Goal: Task Accomplishment & Management: Complete application form

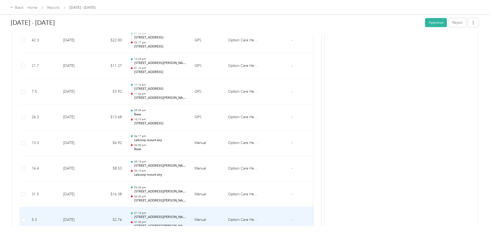
scroll to position [670, 0]
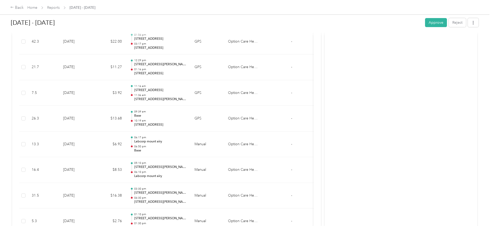
click at [395, 13] on div "Back Home Reports [DATE] - [DATE]" at bounding box center [246, 7] width 492 height 14
click at [425, 24] on button "Approve" at bounding box center [436, 22] width 22 height 9
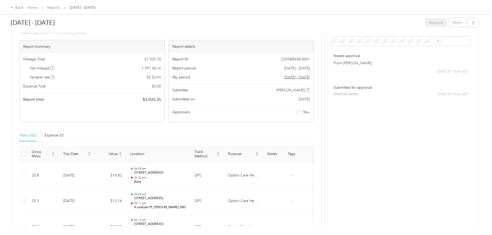
scroll to position [0, 0]
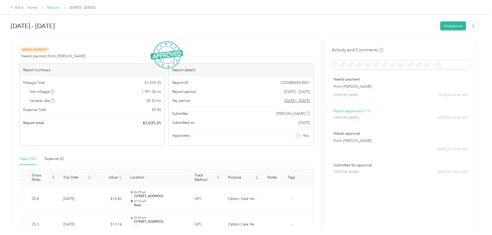
click at [60, 8] on link "Reports" at bounding box center [53, 7] width 13 height 4
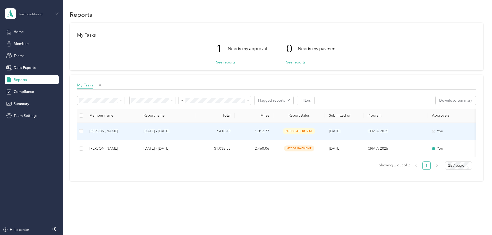
click at [135, 133] on div "[PERSON_NAME]" at bounding box center [112, 131] width 46 height 6
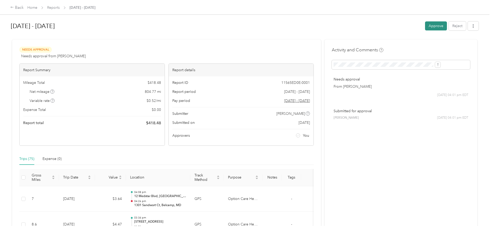
click at [425, 24] on button "Approve" at bounding box center [436, 25] width 22 height 9
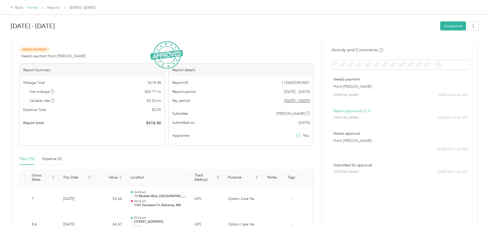
click at [37, 7] on link "Home" at bounding box center [32, 7] width 10 height 4
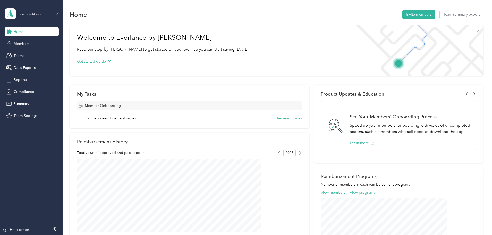
click at [46, 8] on div "Team dashboard" at bounding box center [32, 14] width 54 height 18
click at [30, 54] on div "Personal dashboard" at bounding box center [25, 53] width 32 height 5
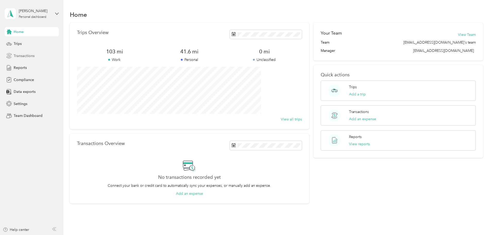
click at [27, 58] on span "Transactions" at bounding box center [24, 55] width 21 height 5
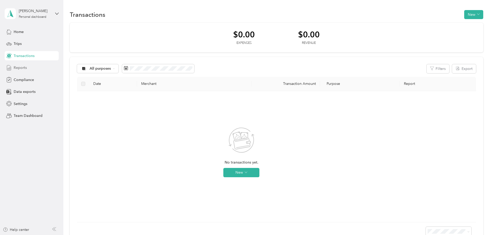
click at [24, 68] on span "Reports" at bounding box center [20, 67] width 13 height 5
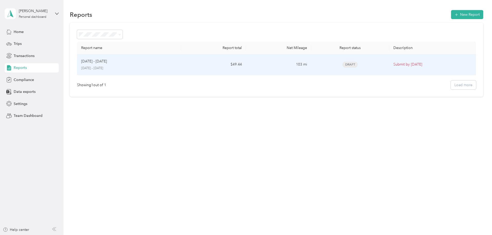
click at [357, 72] on td "Draft" at bounding box center [350, 64] width 78 height 21
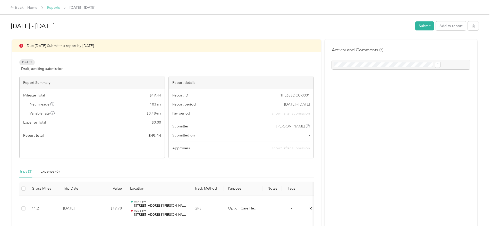
click at [60, 7] on link "Reports" at bounding box center [53, 7] width 13 height 4
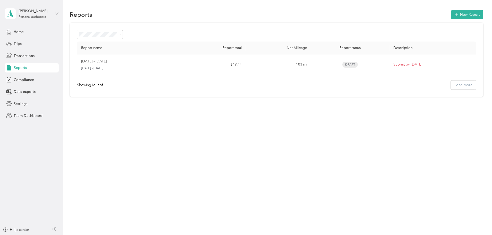
click at [44, 43] on div "Trips" at bounding box center [32, 43] width 54 height 9
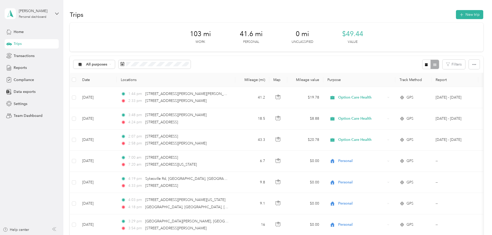
click at [454, 16] on div "Trips New trip" at bounding box center [277, 14] width 414 height 11
click at [456, 17] on button "New trip" at bounding box center [469, 14] width 27 height 9
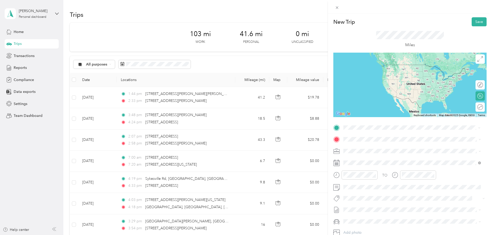
click at [370, 148] on span "[STREET_ADDRESS][US_STATE]" at bounding box center [379, 146] width 52 height 5
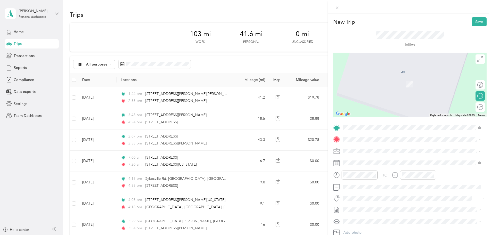
click at [381, 135] on div "TO Add photo" at bounding box center [409, 185] width 153 height 124
click at [382, 160] on span "[STREET_ADDRESS][US_STATE]" at bounding box center [379, 157] width 52 height 5
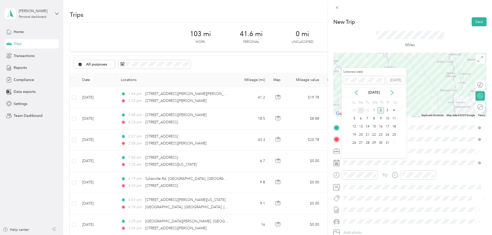
click at [359, 110] on div "29" at bounding box center [361, 110] width 7 height 6
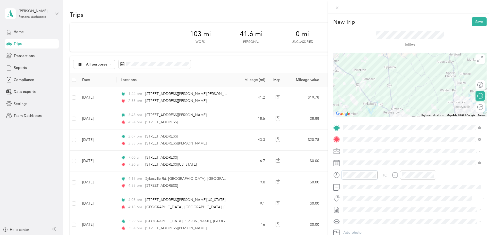
click at [338, 175] on div at bounding box center [355, 174] width 44 height 9
click at [318, 172] on div "New Trip Save This trip cannot be edited because it is either under review, app…" at bounding box center [246, 117] width 492 height 235
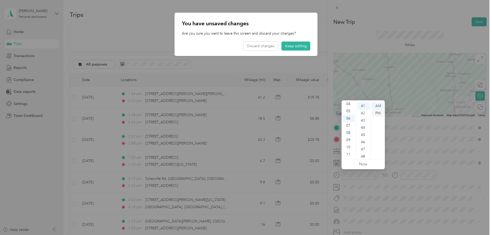
click at [380, 113] on div "PM" at bounding box center [378, 113] width 12 height 7
click at [286, 42] on button "Keep editing" at bounding box center [296, 45] width 29 height 9
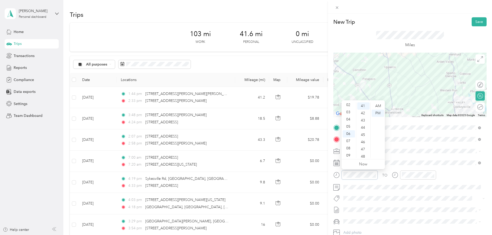
scroll to position [0, 0]
click at [349, 125] on div "03" at bounding box center [349, 127] width 12 height 7
click at [362, 131] on div "30" at bounding box center [363, 129] width 12 height 7
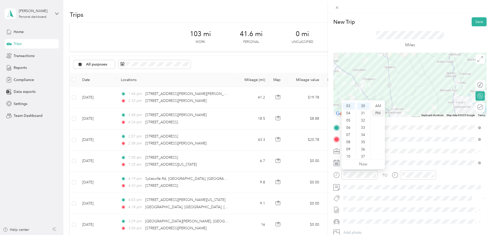
click at [379, 111] on div "PM" at bounding box center [378, 113] width 12 height 7
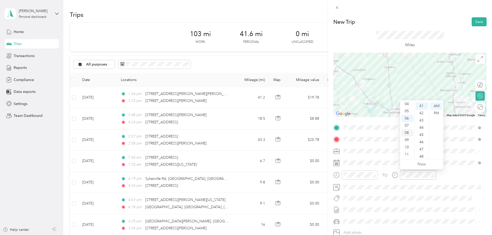
scroll to position [5, 0]
click at [406, 128] on div "04" at bounding box center [407, 129] width 12 height 7
click at [421, 107] on div "00" at bounding box center [422, 105] width 12 height 7
click at [437, 111] on div "PM" at bounding box center [436, 113] width 12 height 7
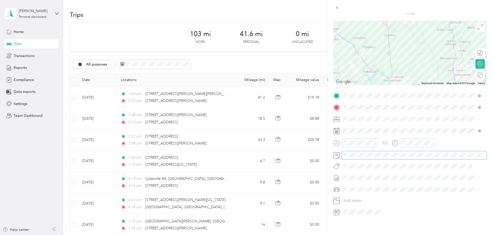
scroll to position [36, 0]
click at [342, 208] on span at bounding box center [362, 212] width 41 height 8
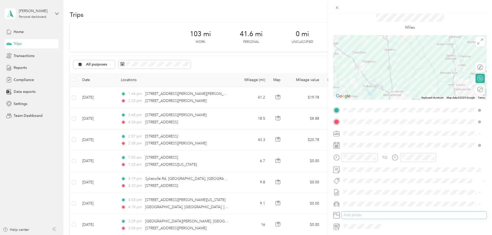
scroll to position [0, 0]
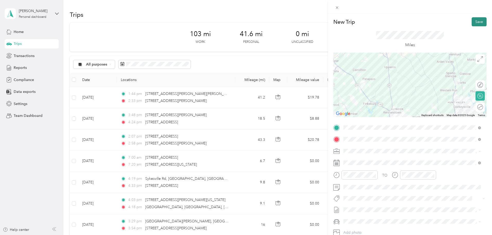
click at [480, 20] on button "Save" at bounding box center [479, 21] width 15 height 9
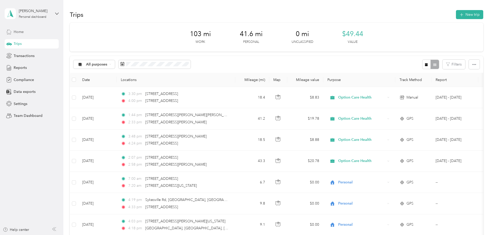
click at [30, 33] on div "Home" at bounding box center [32, 31] width 54 height 9
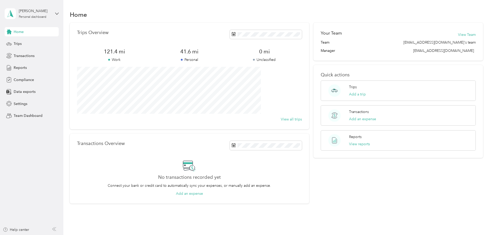
click at [29, 38] on div "Home Trips Transactions Reports Compliance Data exports Settings Team Dashboard" at bounding box center [32, 73] width 54 height 93
click at [22, 43] on div "Trips" at bounding box center [32, 43] width 54 height 9
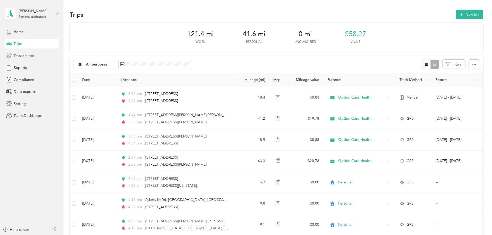
click at [16, 54] on span "Transactions" at bounding box center [24, 55] width 21 height 5
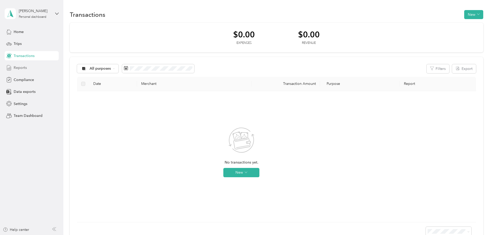
click at [21, 68] on span "Reports" at bounding box center [20, 67] width 13 height 5
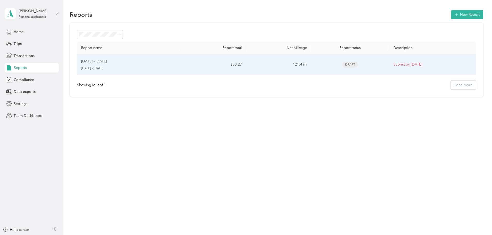
click at [371, 63] on td "Draft" at bounding box center [350, 64] width 78 height 21
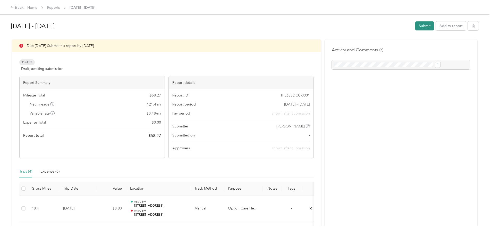
click at [415, 24] on button "Submit" at bounding box center [424, 25] width 19 height 9
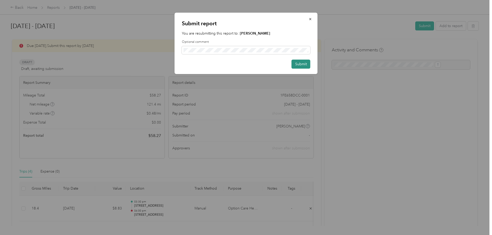
click at [295, 61] on button "Submit" at bounding box center [301, 64] width 19 height 9
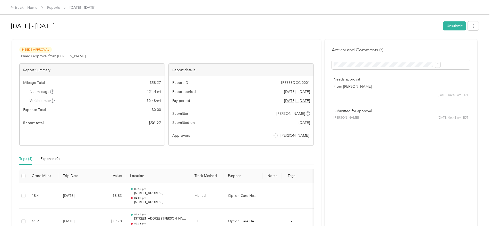
click at [67, 7] on div "Back Home Reports [DATE] - [DATE]" at bounding box center [52, 8] width 85 height 6
click at [37, 6] on link "Home" at bounding box center [32, 7] width 10 height 4
